Goal: Task Accomplishment & Management: Use online tool/utility

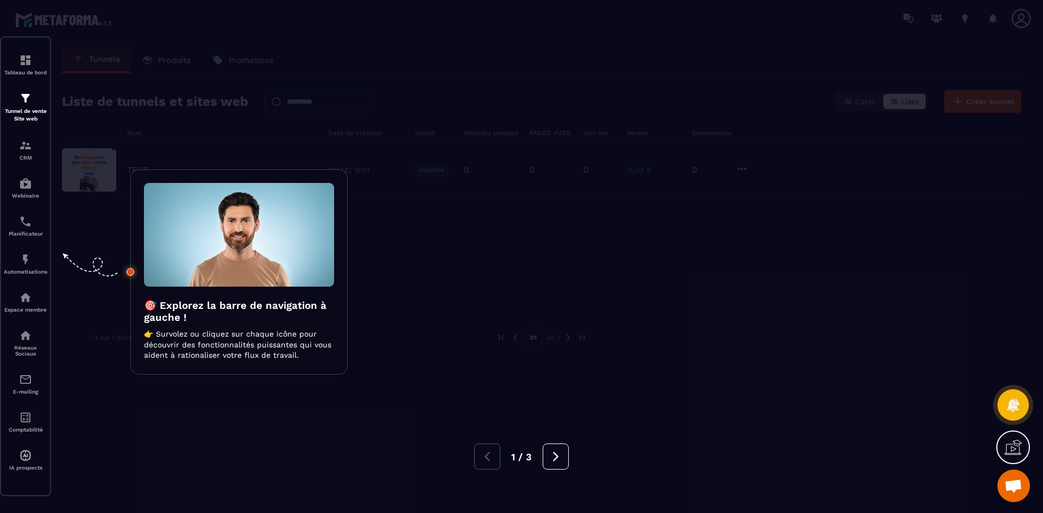
click at [593, 250] on div at bounding box center [521, 256] width 1043 height 513
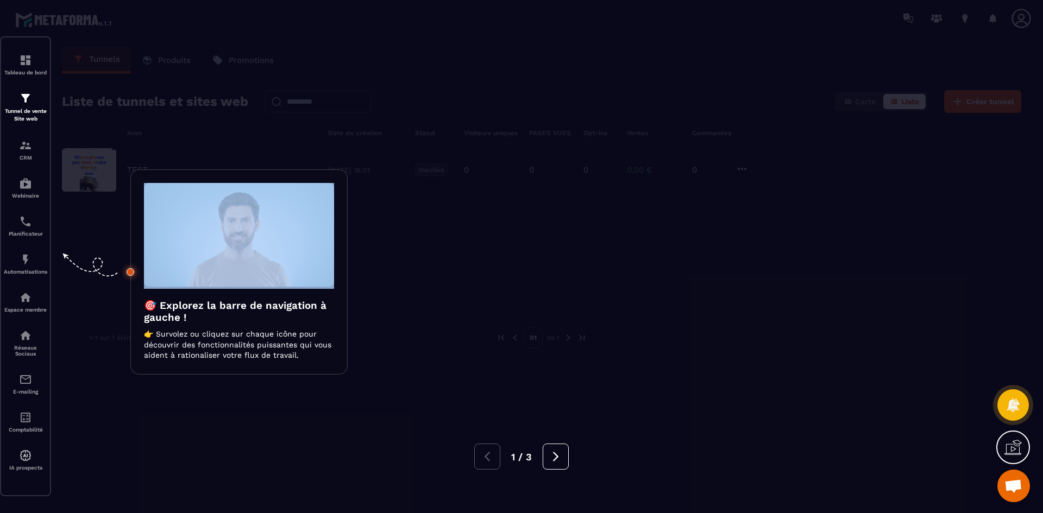
click at [593, 250] on div at bounding box center [521, 256] width 1043 height 513
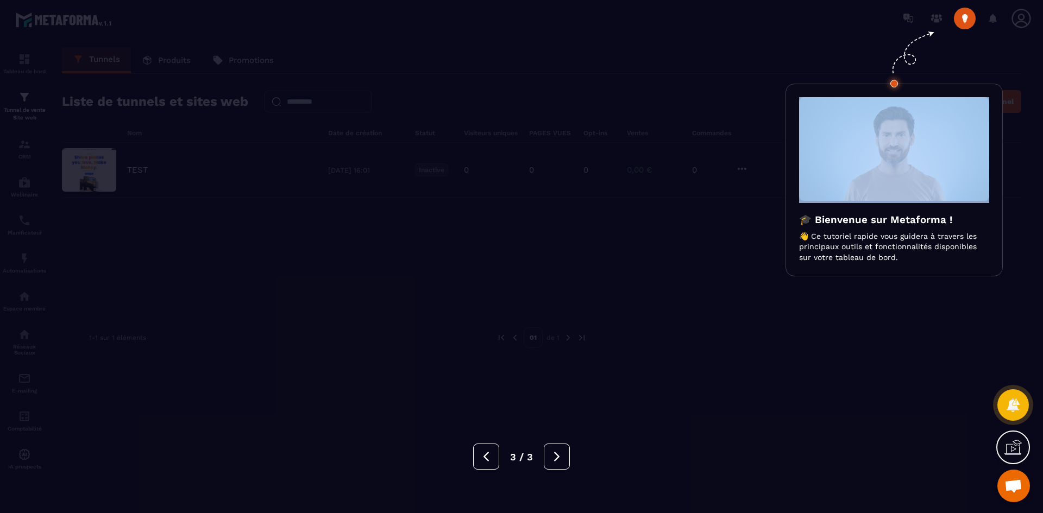
click at [593, 250] on div at bounding box center [521, 256] width 1043 height 513
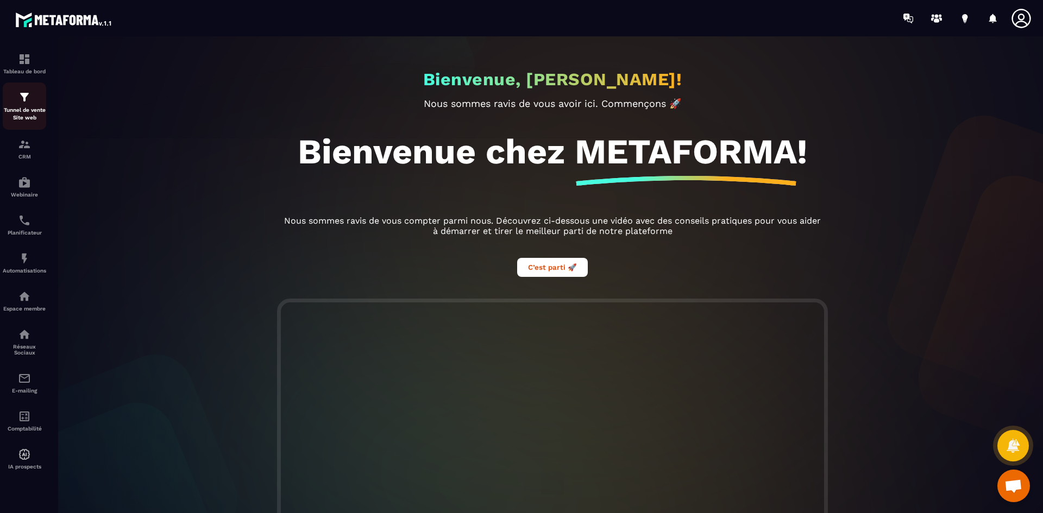
click at [23, 106] on p "Tunnel de vente Site web" at bounding box center [24, 113] width 43 height 15
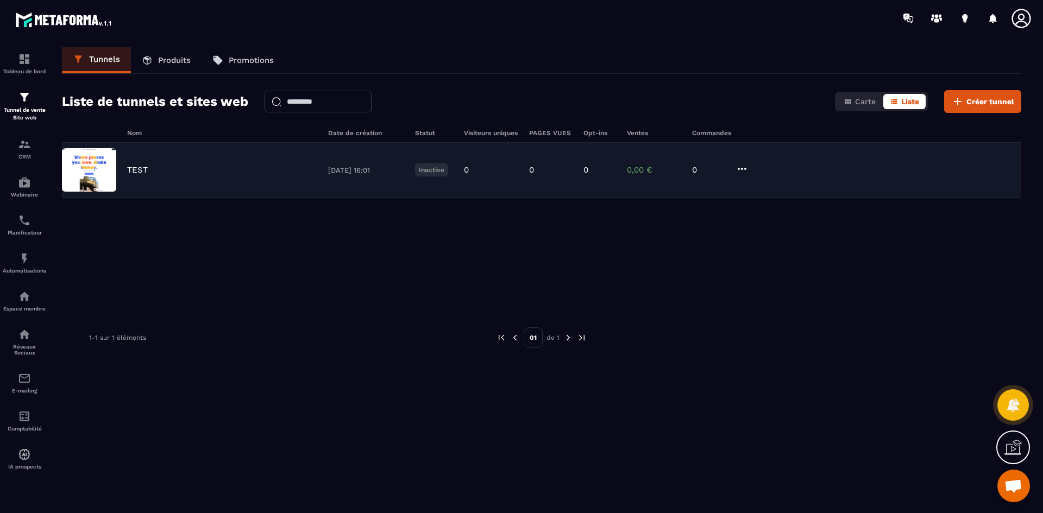
click at [364, 157] on div "TEST [DATE] 16:01 Inactive 0 0 0 0,00 € 0" at bounding box center [541, 170] width 959 height 55
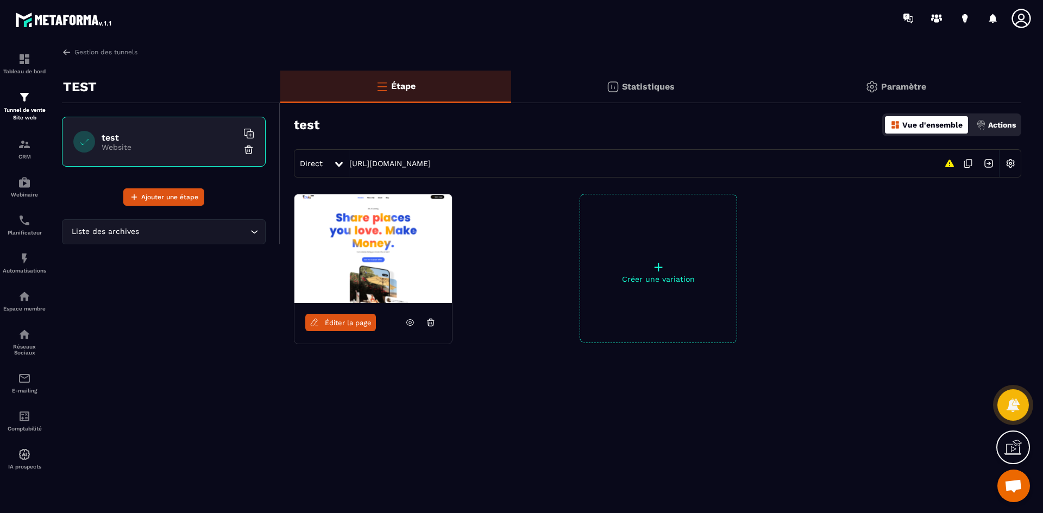
click at [337, 324] on span "Éditer la page" at bounding box center [348, 323] width 47 height 8
